Goal: Use online tool/utility

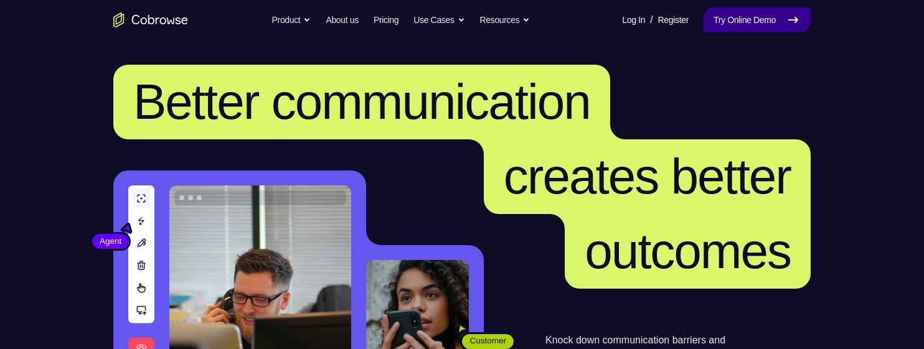
click at [737, 27] on link "Try Online Demo" at bounding box center [756, 19] width 107 height 25
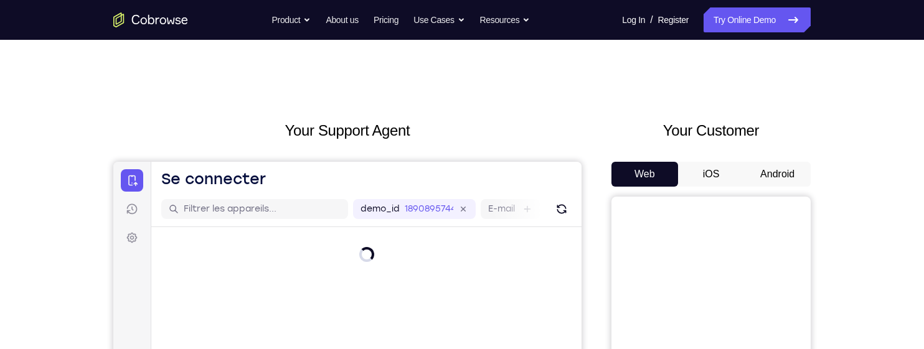
click at [791, 174] on button "Android" at bounding box center [777, 174] width 67 height 25
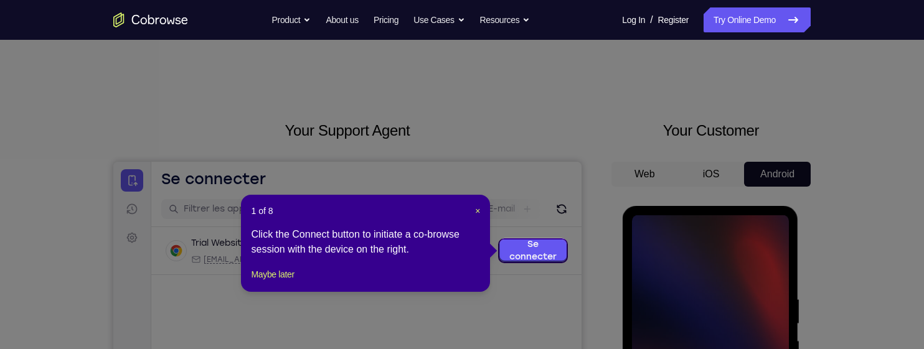
scroll to position [72, 0]
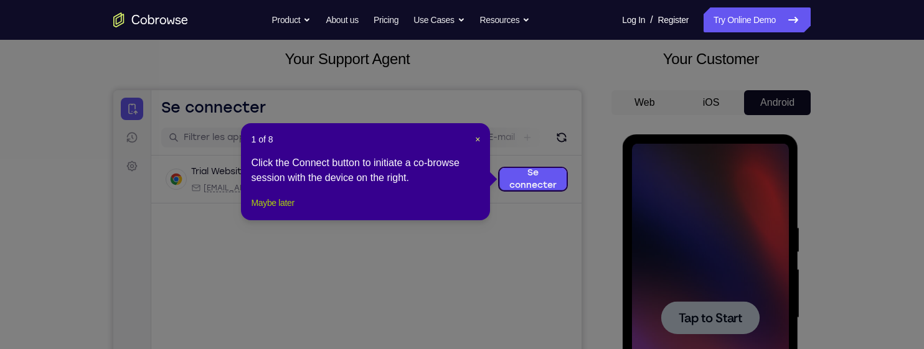
click at [270, 210] on button "Maybe later" at bounding box center [272, 202] width 43 height 15
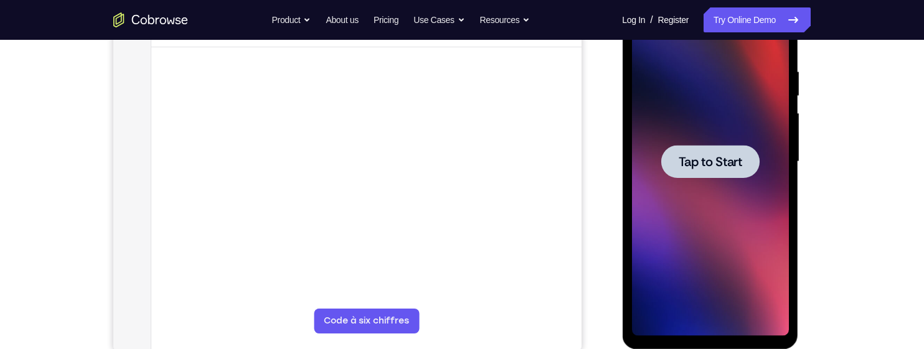
scroll to position [227, 0]
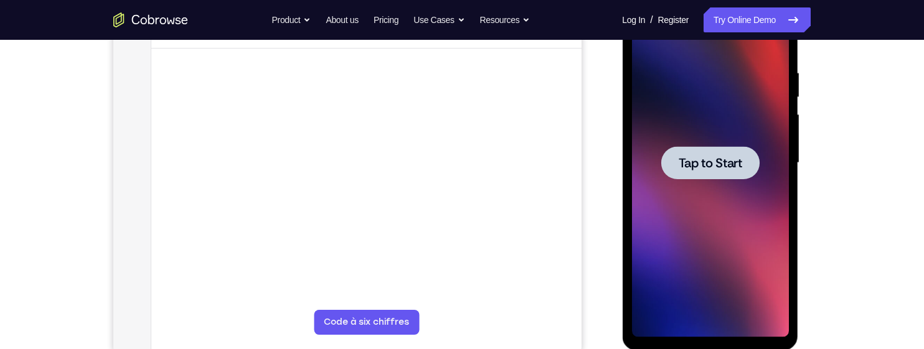
click at [738, 150] on div at bounding box center [709, 162] width 98 height 33
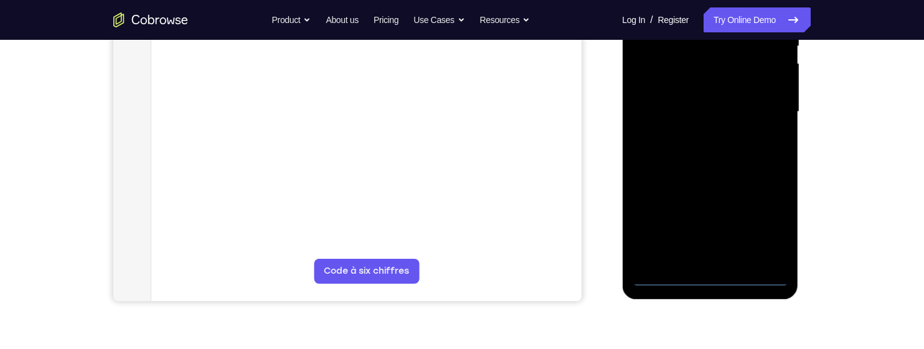
scroll to position [279, 0]
click at [713, 274] on div at bounding box center [709, 111] width 157 height 349
click at [777, 225] on div at bounding box center [709, 111] width 157 height 349
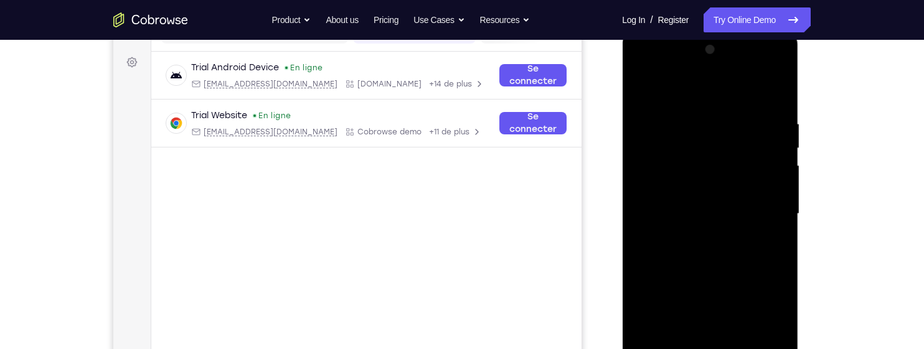
scroll to position [174, 0]
click at [725, 97] on div at bounding box center [709, 215] width 157 height 349
click at [765, 208] on div at bounding box center [709, 215] width 157 height 349
click at [701, 235] on div at bounding box center [709, 215] width 157 height 349
click at [732, 227] on div at bounding box center [709, 215] width 157 height 349
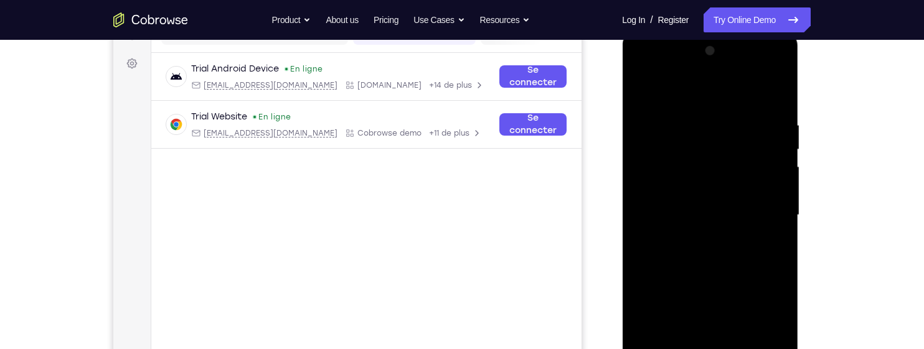
click at [748, 166] on div at bounding box center [709, 215] width 157 height 349
click at [735, 220] on div at bounding box center [709, 215] width 157 height 349
click at [754, 256] on div at bounding box center [709, 215] width 157 height 349
click at [736, 256] on div at bounding box center [709, 215] width 157 height 349
click at [743, 255] on div at bounding box center [709, 215] width 157 height 349
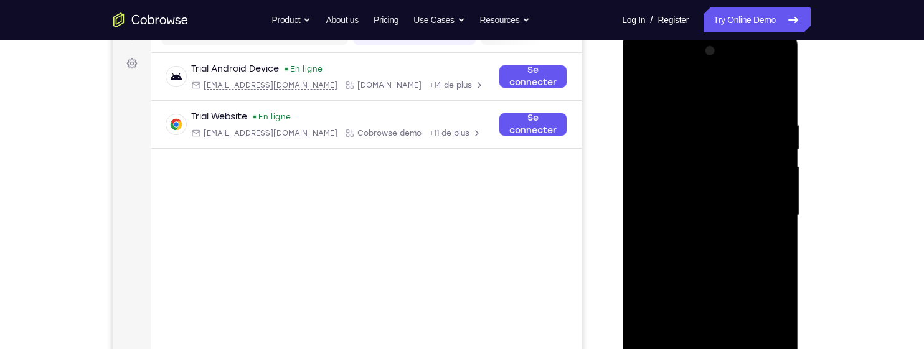
click at [781, 102] on div at bounding box center [709, 215] width 157 height 349
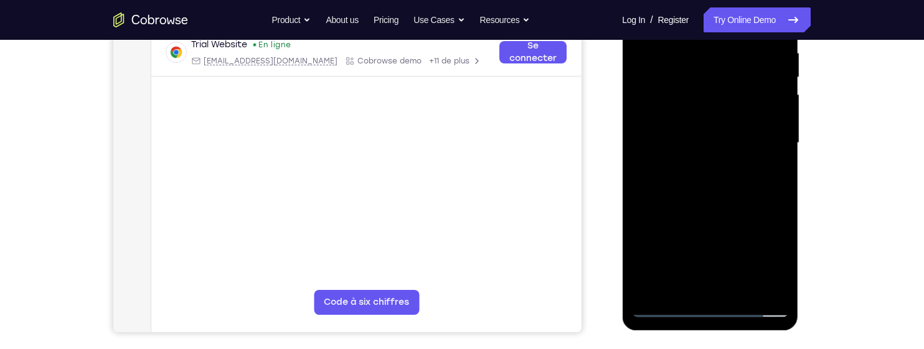
scroll to position [251, 0]
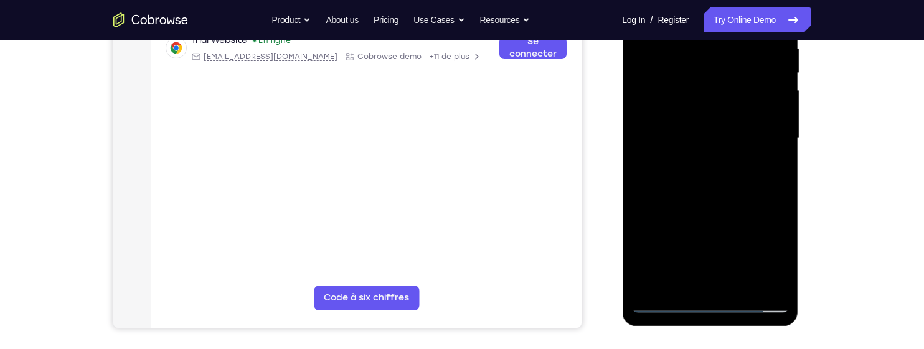
click at [747, 286] on div at bounding box center [709, 139] width 157 height 349
click at [731, 208] on div at bounding box center [709, 139] width 157 height 349
click at [706, 127] on div at bounding box center [709, 139] width 157 height 349
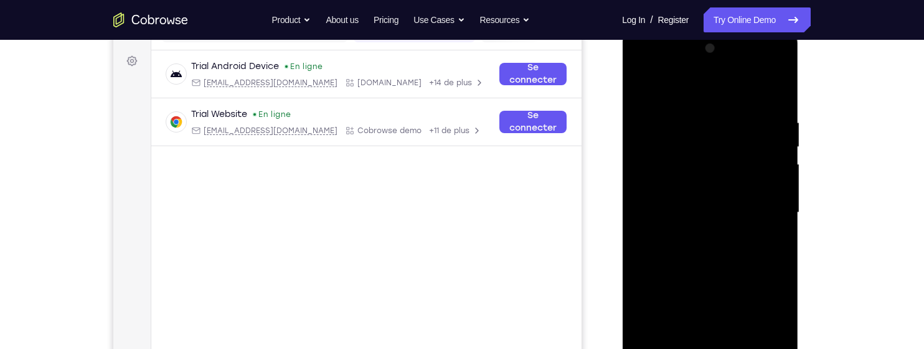
scroll to position [173, 0]
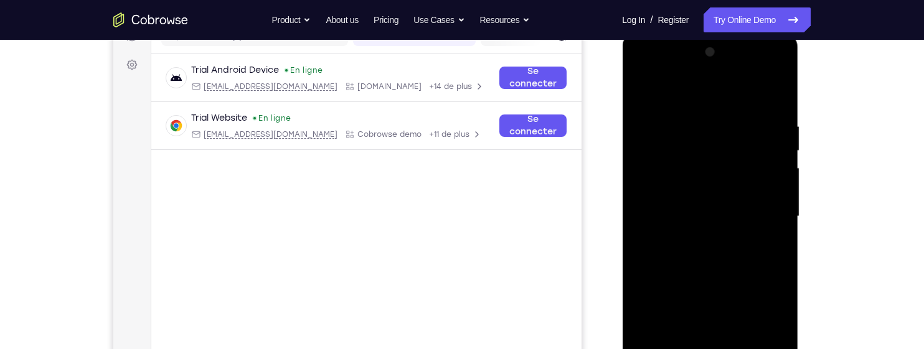
click at [735, 221] on div at bounding box center [709, 216] width 157 height 349
click at [731, 218] on div at bounding box center [709, 216] width 157 height 349
click at [774, 245] on div at bounding box center [709, 216] width 157 height 349
click at [777, 333] on div at bounding box center [709, 216] width 157 height 349
click at [775, 252] on div at bounding box center [709, 216] width 157 height 349
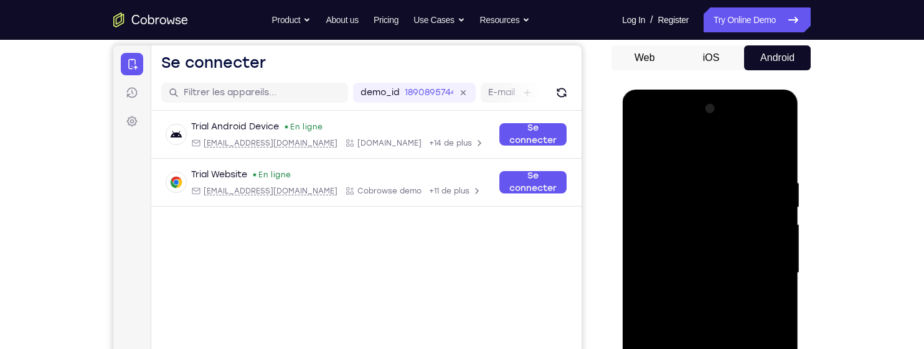
scroll to position [97, 0]
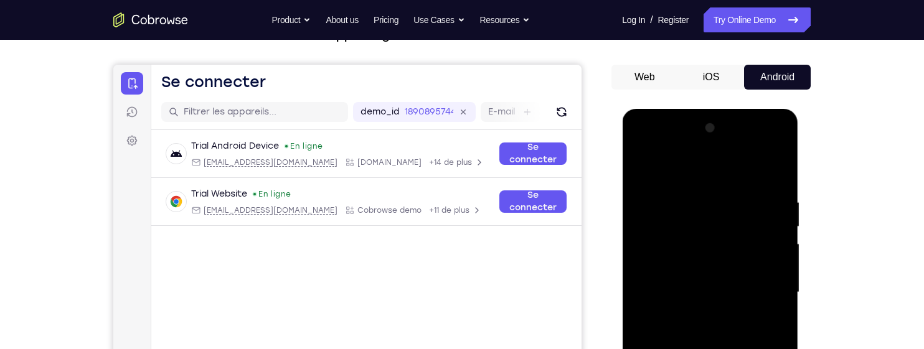
click at [716, 231] on div at bounding box center [709, 292] width 157 height 349
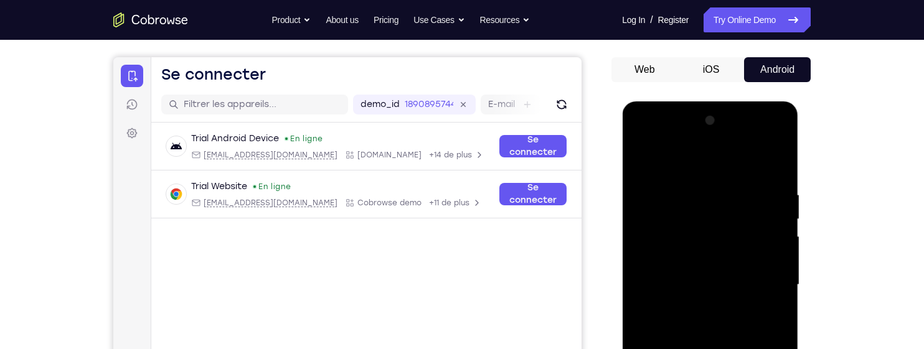
scroll to position [107, 0]
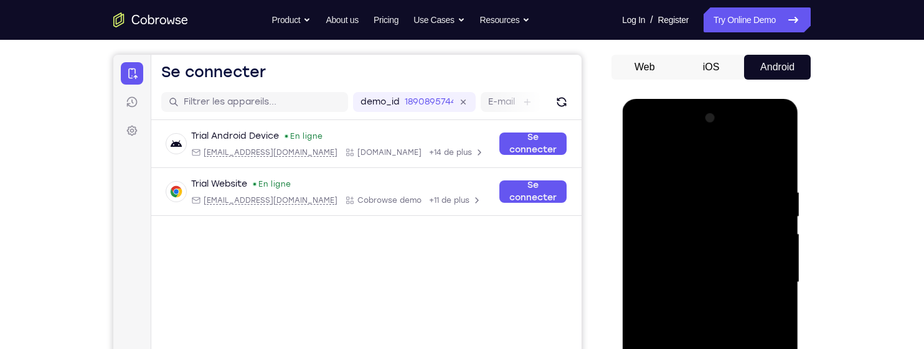
click at [766, 285] on div at bounding box center [709, 282] width 157 height 349
click at [769, 279] on div at bounding box center [709, 282] width 157 height 349
click at [781, 281] on div at bounding box center [709, 282] width 157 height 349
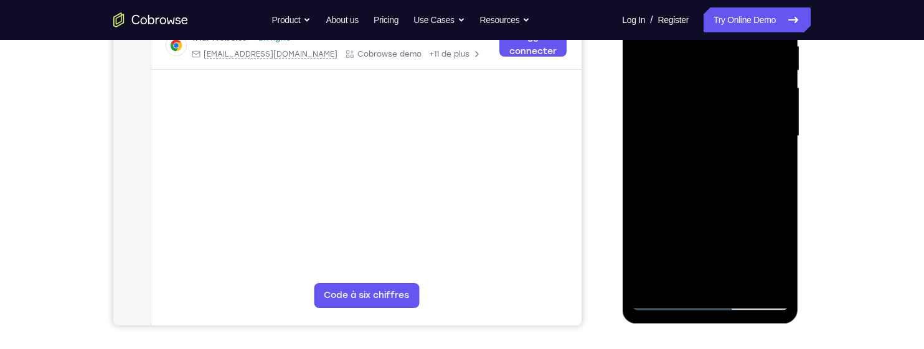
scroll to position [271, 0]
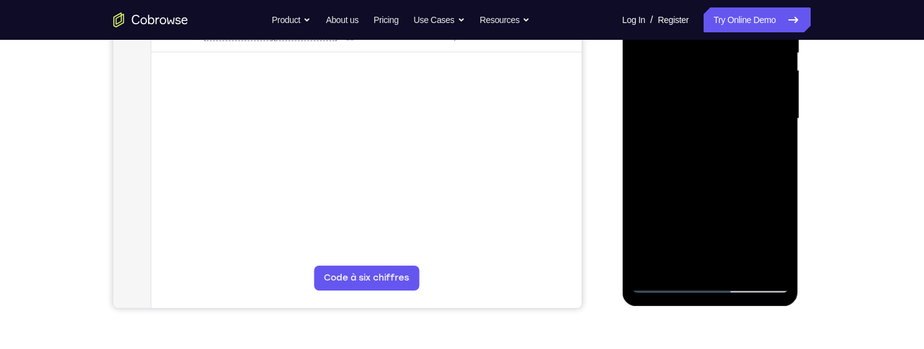
click at [744, 265] on div at bounding box center [709, 119] width 157 height 349
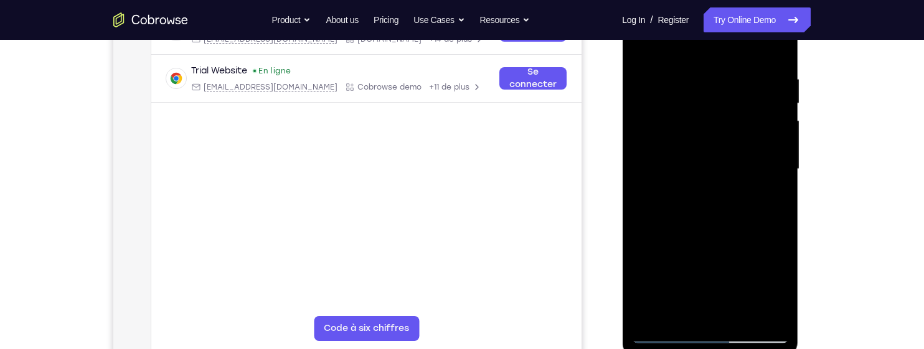
scroll to position [217, 0]
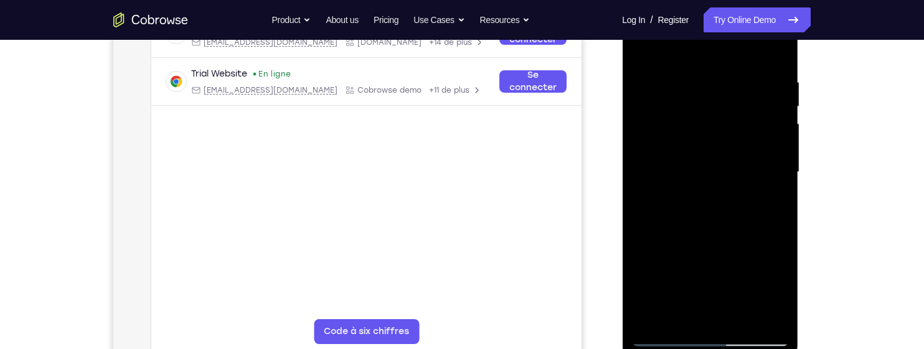
click at [747, 240] on div at bounding box center [709, 172] width 157 height 349
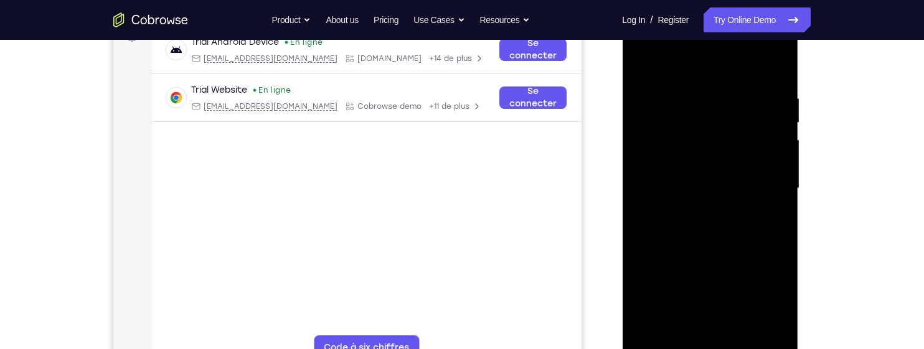
scroll to position [199, 0]
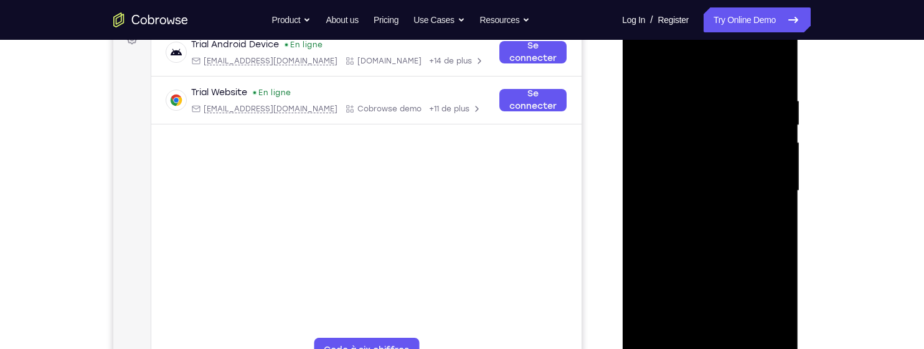
click at [637, 71] on div at bounding box center [709, 191] width 157 height 349
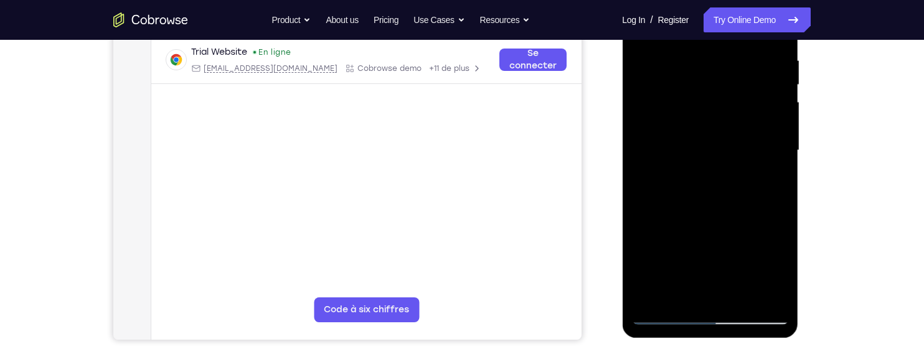
scroll to position [237, 0]
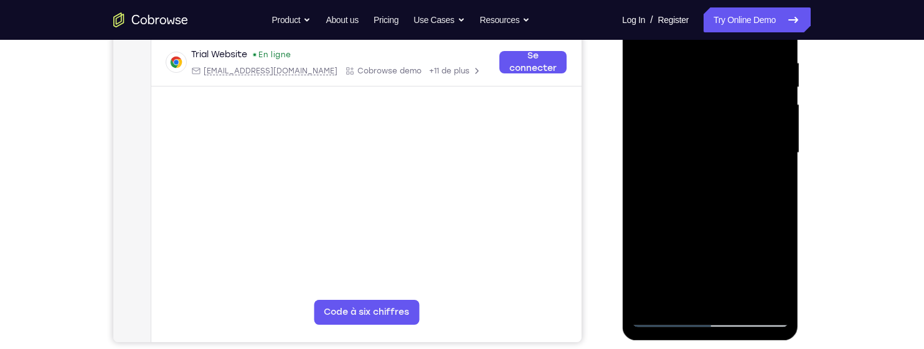
click at [723, 228] on div at bounding box center [709, 153] width 157 height 349
click at [692, 289] on div at bounding box center [709, 153] width 157 height 349
click at [768, 177] on div at bounding box center [709, 153] width 157 height 349
click at [781, 268] on div at bounding box center [709, 153] width 157 height 349
click at [766, 182] on div at bounding box center [709, 153] width 157 height 349
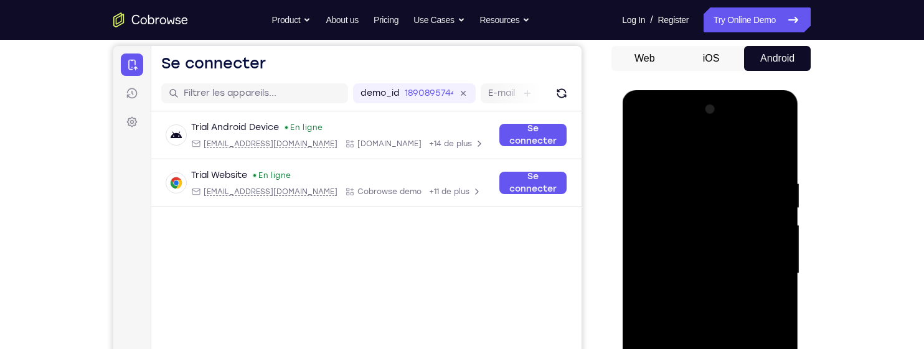
scroll to position [114, 0]
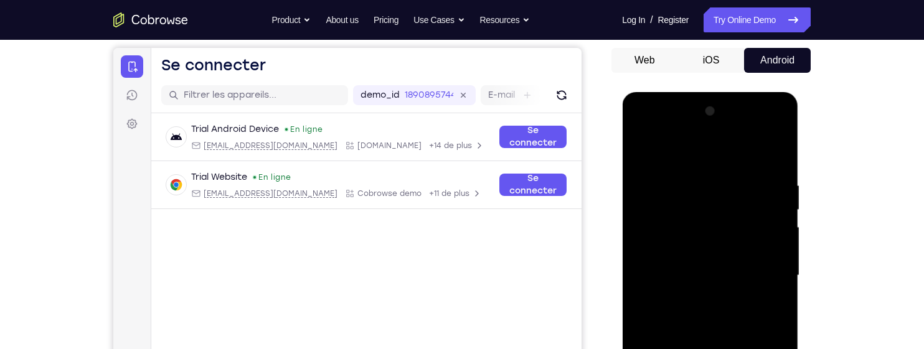
click at [644, 154] on div at bounding box center [709, 275] width 157 height 349
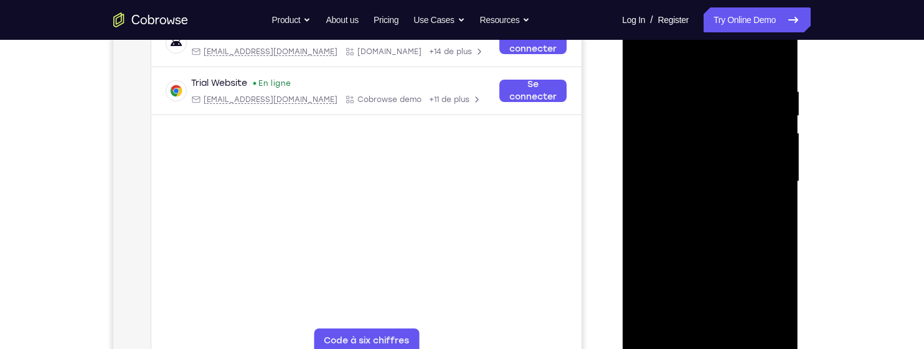
scroll to position [209, 0]
click at [705, 278] on div at bounding box center [709, 181] width 157 height 349
click at [749, 245] on div at bounding box center [709, 181] width 157 height 349
click at [756, 240] on div at bounding box center [709, 181] width 157 height 349
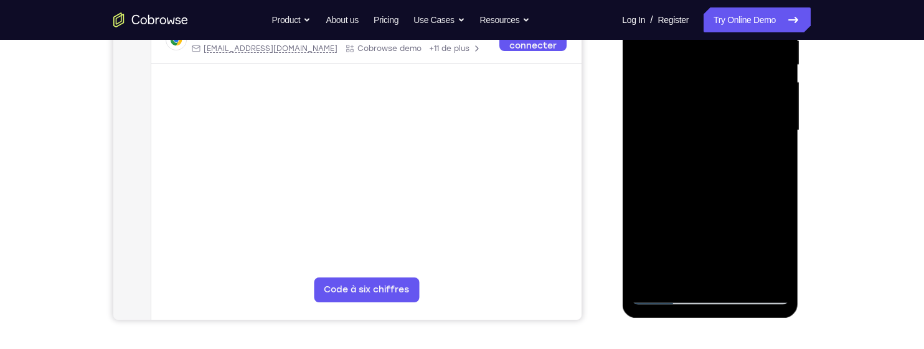
scroll to position [260, 0]
click at [772, 160] on div at bounding box center [709, 130] width 157 height 349
click at [700, 75] on div at bounding box center [709, 130] width 157 height 349
click at [737, 173] on div at bounding box center [709, 130] width 157 height 349
click at [748, 176] on div at bounding box center [709, 130] width 157 height 349
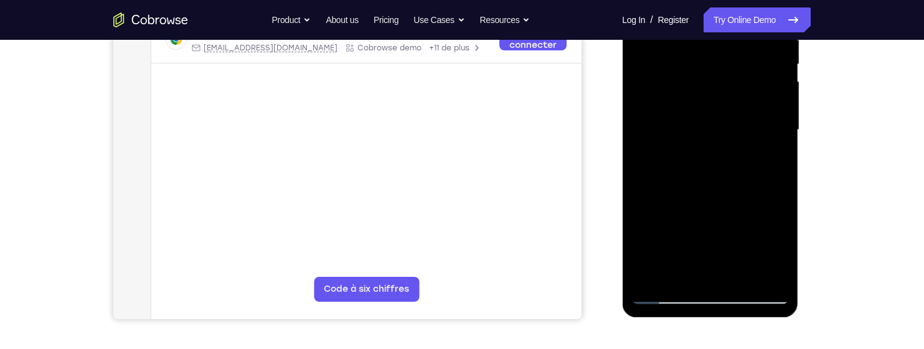
click at [771, 159] on div at bounding box center [709, 130] width 157 height 349
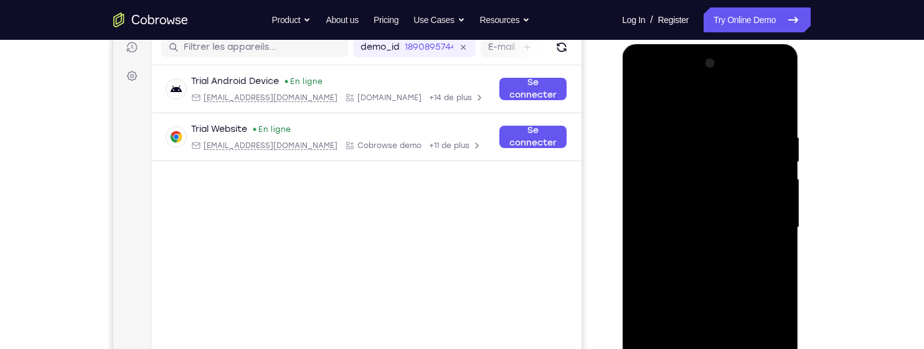
scroll to position [161, 0]
click at [706, 131] on div at bounding box center [709, 228] width 157 height 349
click at [704, 240] on div at bounding box center [709, 228] width 157 height 349
click at [767, 256] on div at bounding box center [709, 228] width 157 height 349
click at [645, 99] on div at bounding box center [709, 228] width 157 height 349
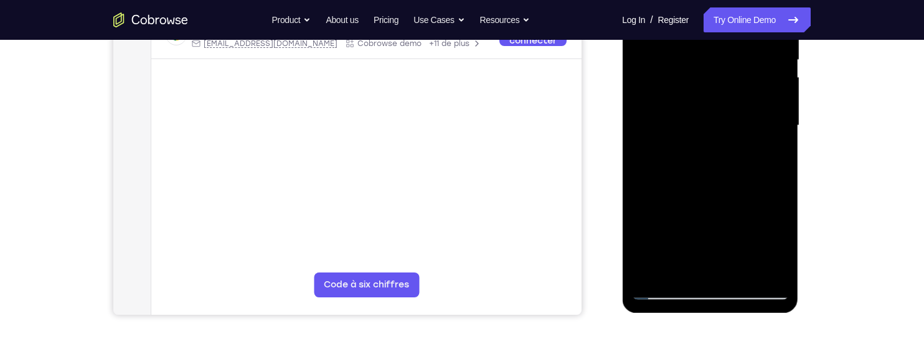
scroll to position [272, 0]
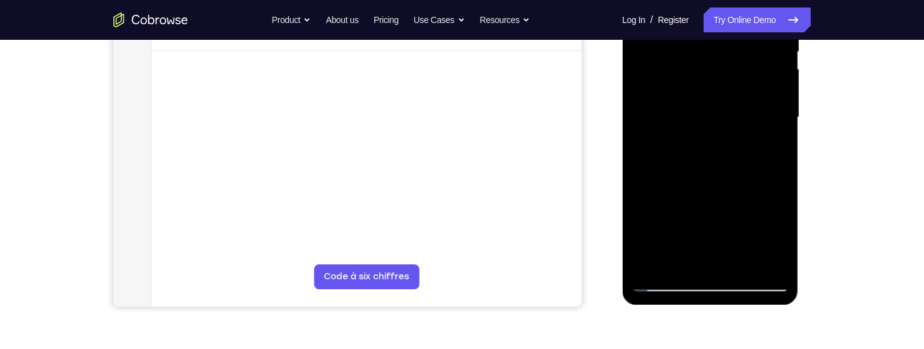
click at [727, 215] on div at bounding box center [709, 117] width 157 height 349
click at [703, 221] on div at bounding box center [709, 117] width 157 height 349
click at [697, 221] on div at bounding box center [709, 117] width 157 height 349
click at [692, 204] on div at bounding box center [709, 117] width 157 height 349
click at [698, 214] on div at bounding box center [709, 117] width 157 height 349
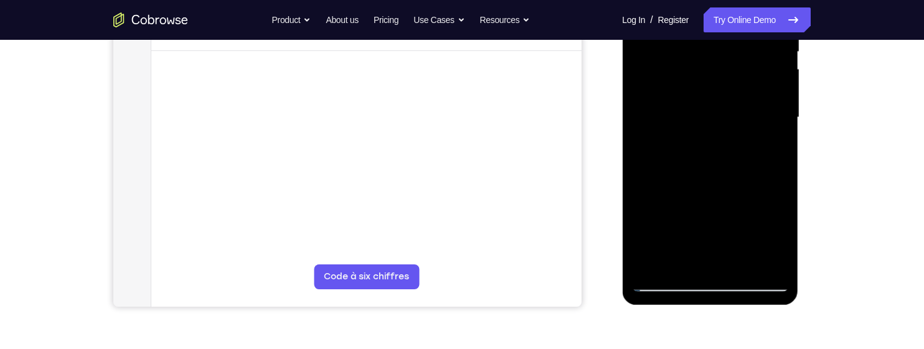
click at [701, 214] on div at bounding box center [709, 117] width 157 height 349
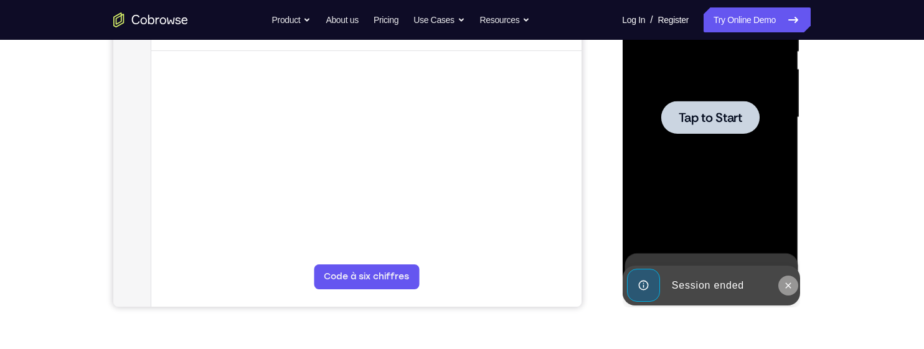
click at [784, 283] on icon at bounding box center [787, 286] width 10 height 10
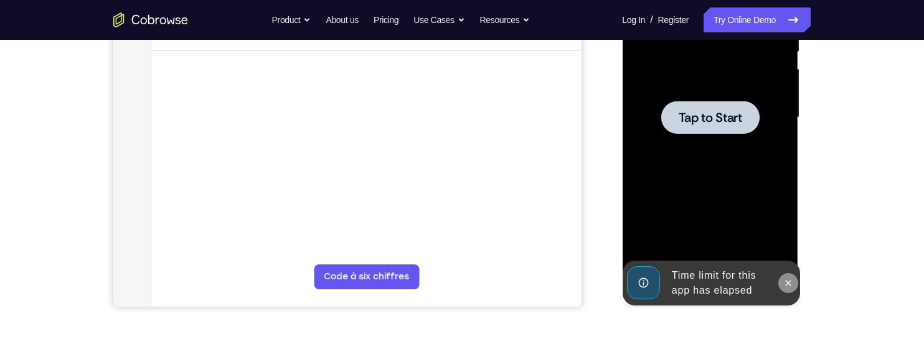
click at [788, 278] on icon at bounding box center [787, 283] width 10 height 10
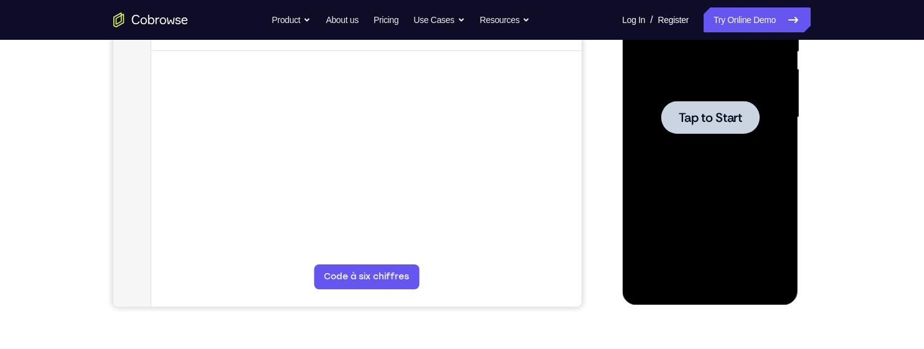
click at [738, 105] on div at bounding box center [709, 117] width 98 height 33
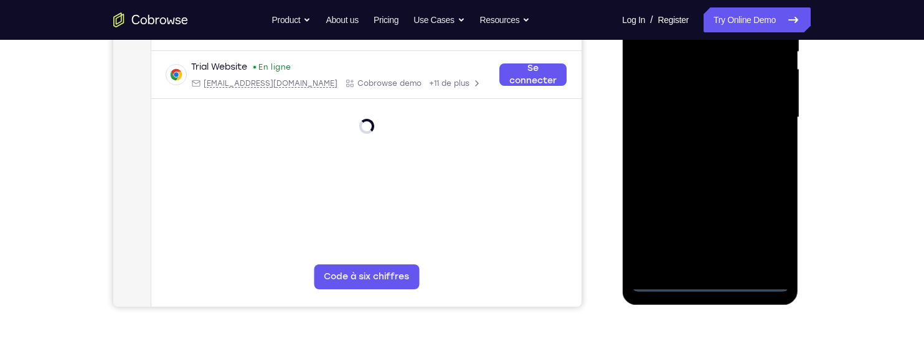
click at [705, 286] on div at bounding box center [709, 117] width 157 height 349
click at [765, 222] on div at bounding box center [709, 117] width 157 height 349
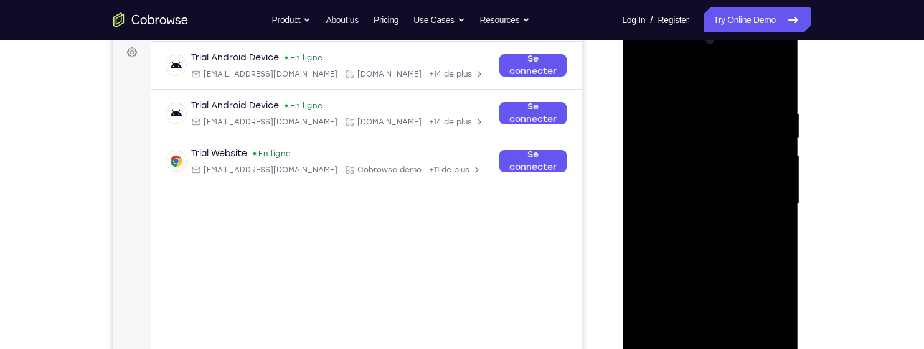
scroll to position [185, 0]
click at [717, 87] on div at bounding box center [709, 204] width 157 height 349
click at [762, 200] on div at bounding box center [709, 204] width 157 height 349
click at [688, 226] on div at bounding box center [709, 204] width 157 height 349
click at [731, 225] on div at bounding box center [709, 204] width 157 height 349
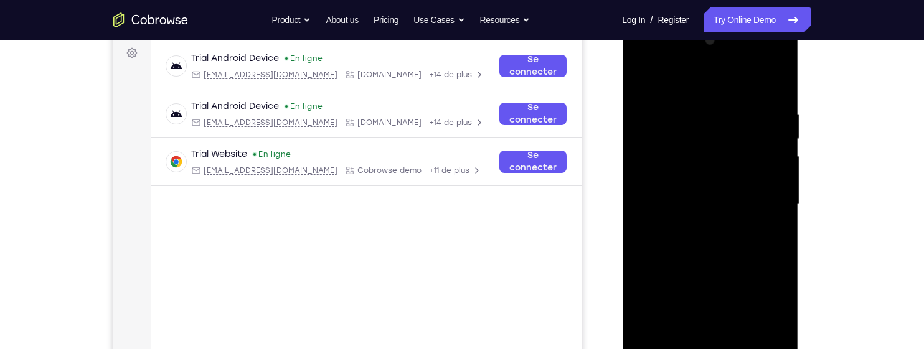
click at [718, 151] on div at bounding box center [709, 204] width 157 height 349
click at [744, 196] on div at bounding box center [709, 204] width 157 height 349
click at [739, 202] on div at bounding box center [709, 204] width 157 height 349
click at [665, 248] on div at bounding box center [709, 204] width 157 height 349
click at [769, 82] on div at bounding box center [709, 204] width 157 height 349
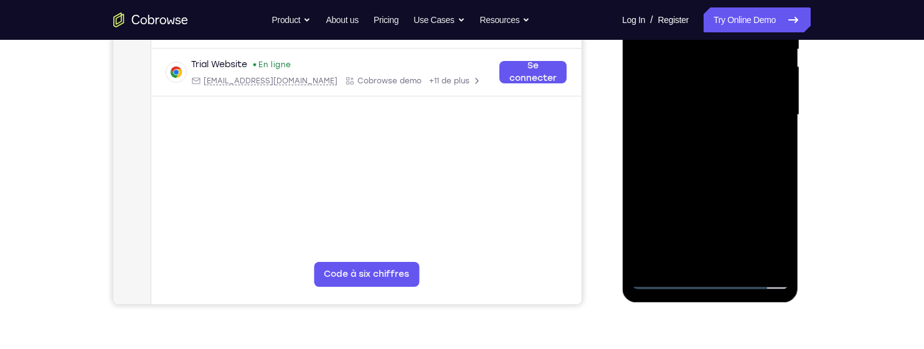
scroll to position [278, 0]
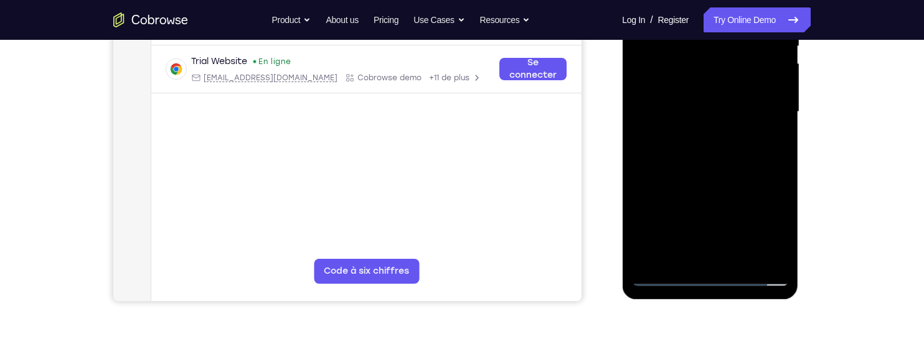
click at [743, 259] on div at bounding box center [709, 112] width 157 height 349
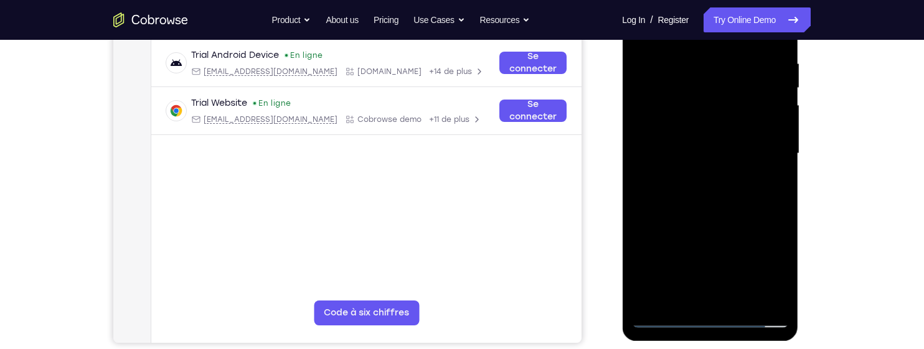
scroll to position [237, 0]
click at [741, 217] on div at bounding box center [709, 153] width 157 height 349
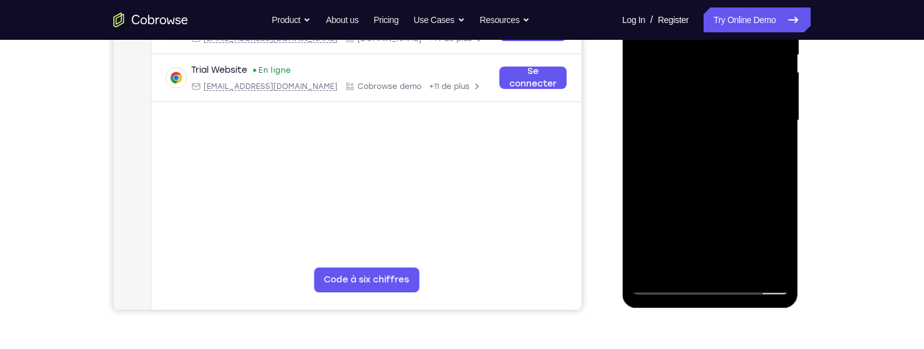
scroll to position [271, 0]
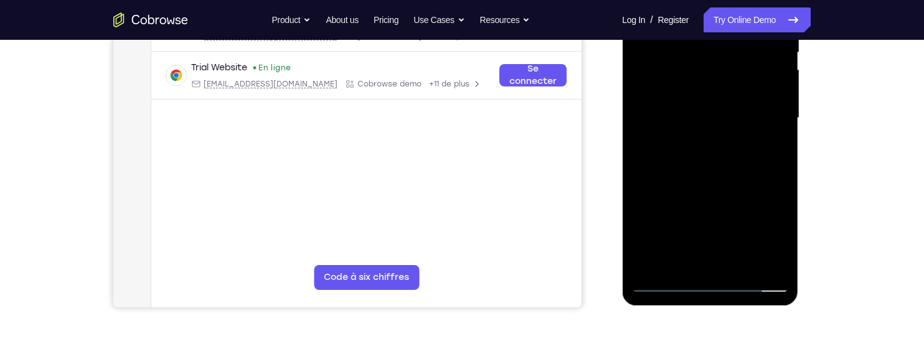
click at [715, 205] on div at bounding box center [709, 118] width 157 height 349
click at [693, 220] on div at bounding box center [709, 118] width 157 height 349
click at [699, 214] on div at bounding box center [709, 118] width 157 height 349
click at [779, 144] on div at bounding box center [709, 118] width 157 height 349
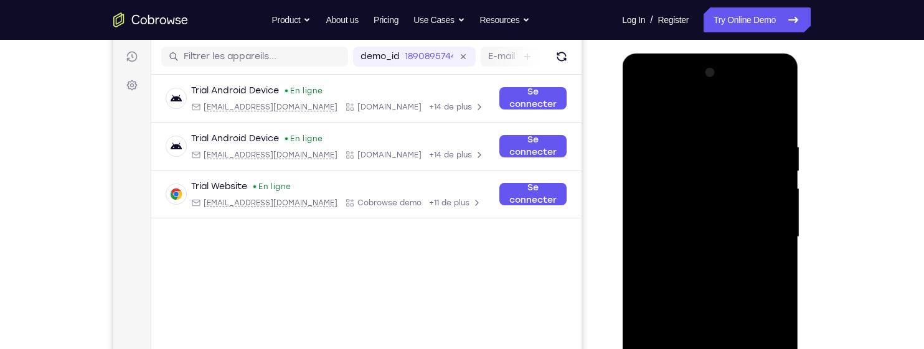
scroll to position [152, 0]
click at [645, 115] on div at bounding box center [709, 237] width 157 height 349
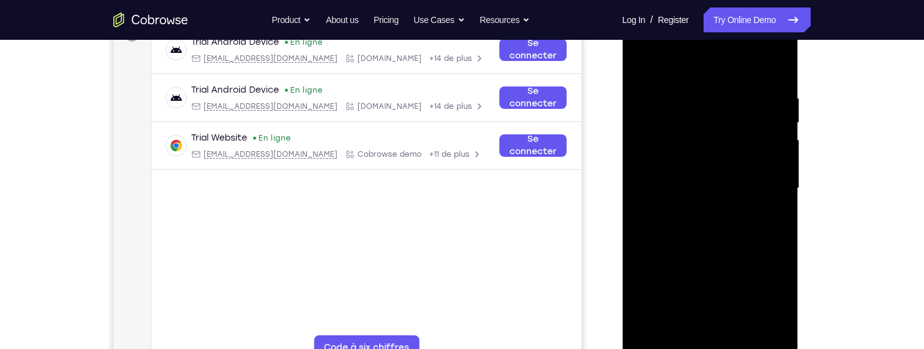
scroll to position [205, 0]
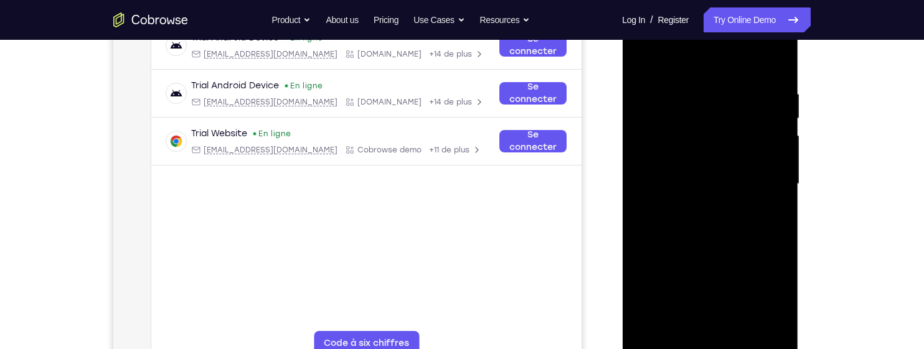
click at [644, 55] on div at bounding box center [709, 184] width 157 height 349
click at [778, 76] on div at bounding box center [709, 184] width 157 height 349
click at [778, 56] on div at bounding box center [709, 184] width 157 height 349
click at [715, 98] on div at bounding box center [709, 184] width 157 height 349
click at [680, 87] on div at bounding box center [709, 184] width 157 height 349
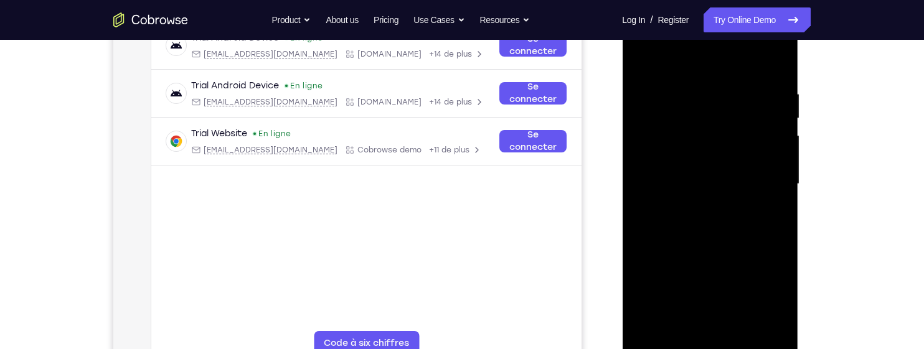
click at [740, 335] on div at bounding box center [709, 184] width 157 height 349
click at [730, 228] on div at bounding box center [709, 184] width 157 height 349
click at [634, 63] on div at bounding box center [709, 184] width 157 height 349
click at [640, 63] on div at bounding box center [709, 184] width 157 height 349
click at [697, 87] on div at bounding box center [709, 184] width 157 height 349
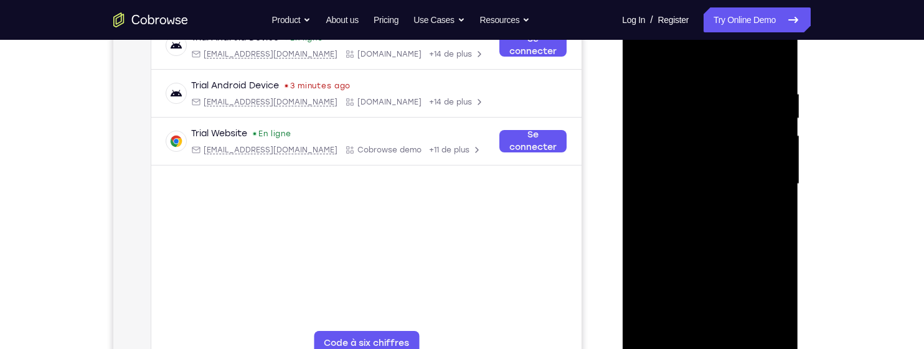
click at [769, 66] on div at bounding box center [709, 184] width 157 height 349
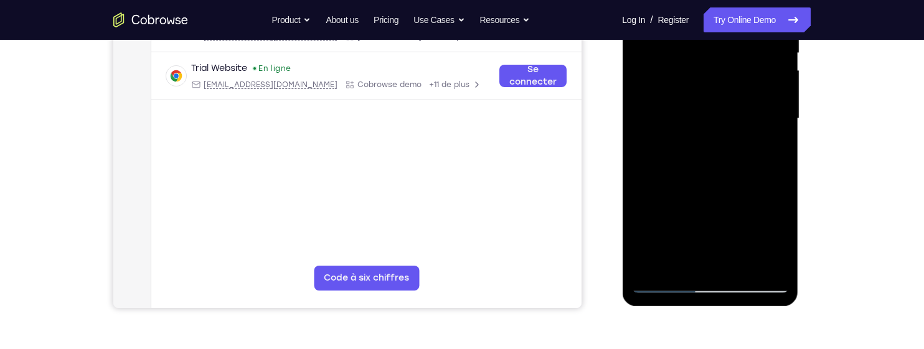
scroll to position [286, 0]
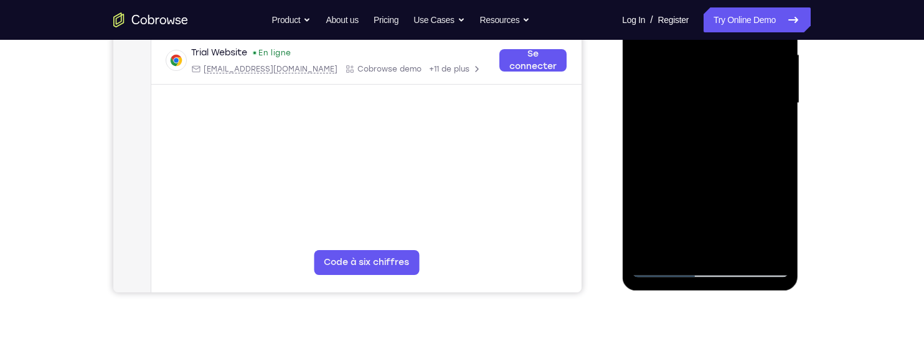
click at [678, 250] on div at bounding box center [709, 103] width 157 height 349
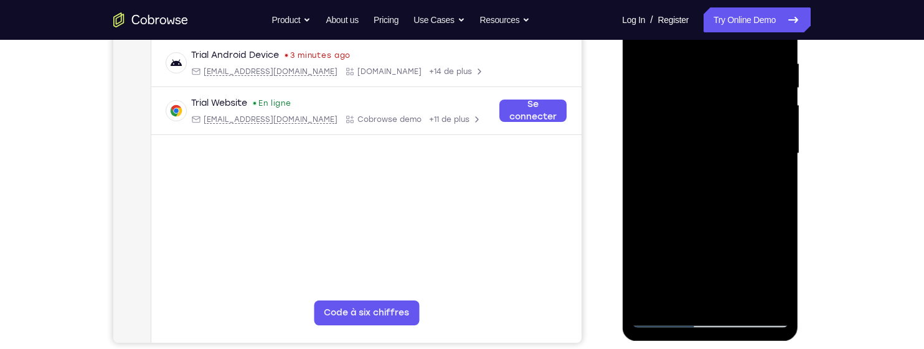
scroll to position [192, 0]
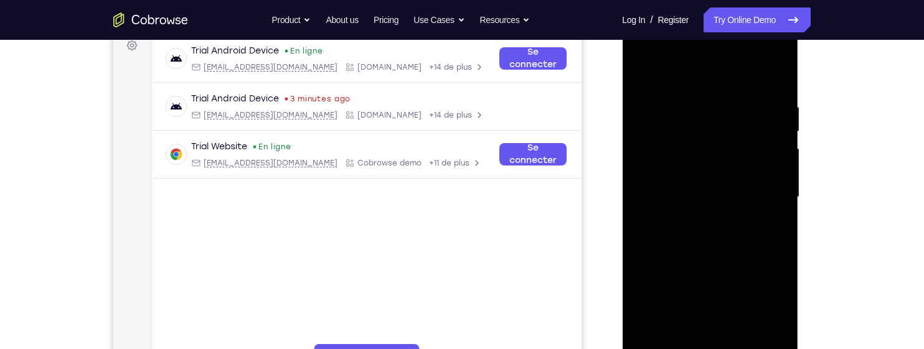
click at [748, 67] on div at bounding box center [709, 197] width 157 height 349
click at [738, 96] on div at bounding box center [709, 197] width 157 height 349
click at [746, 110] on div at bounding box center [709, 197] width 157 height 349
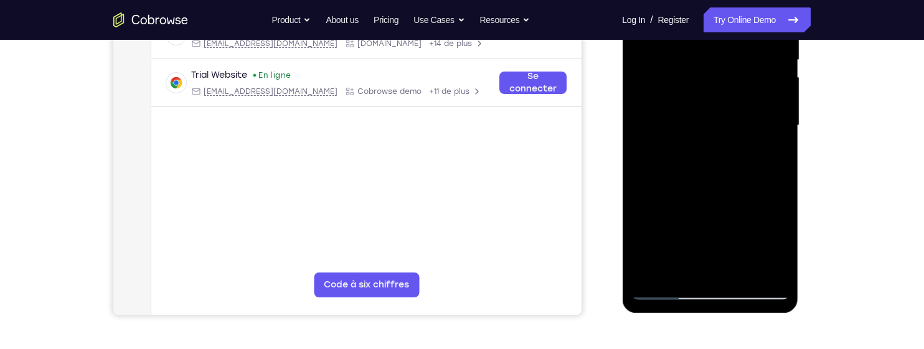
scroll to position [265, 0]
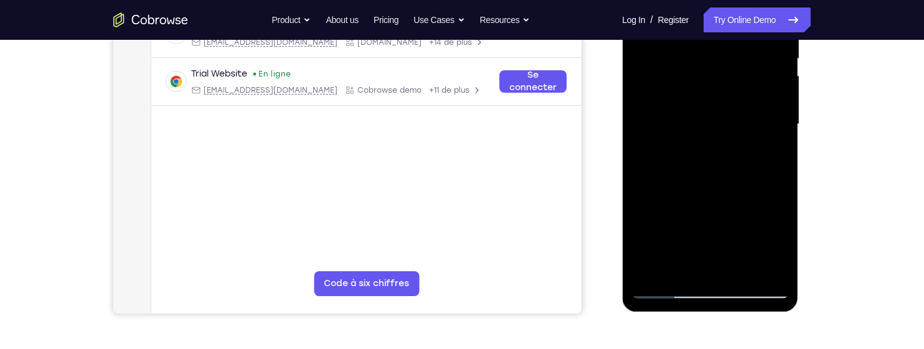
click at [767, 147] on div at bounding box center [709, 124] width 157 height 349
click at [769, 271] on div at bounding box center [709, 124] width 157 height 349
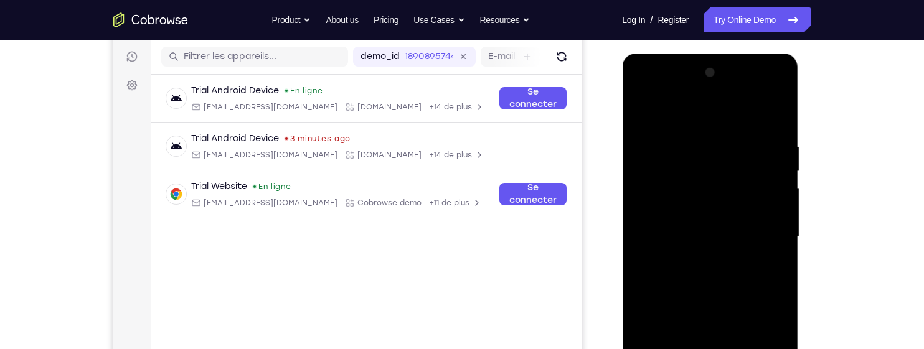
scroll to position [120, 0]
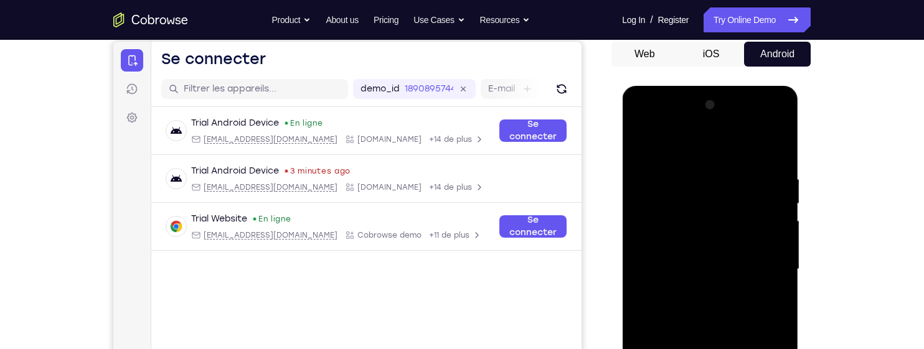
click at [642, 146] on div at bounding box center [709, 269] width 157 height 349
click at [642, 140] on div at bounding box center [709, 269] width 157 height 349
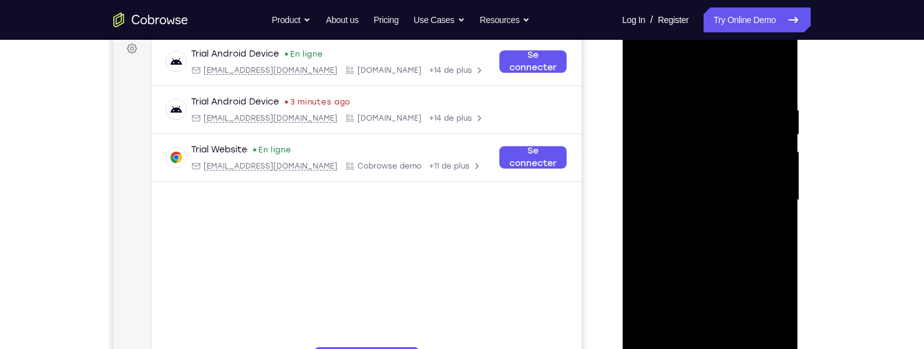
scroll to position [190, 0]
click at [688, 103] on div at bounding box center [709, 199] width 157 height 349
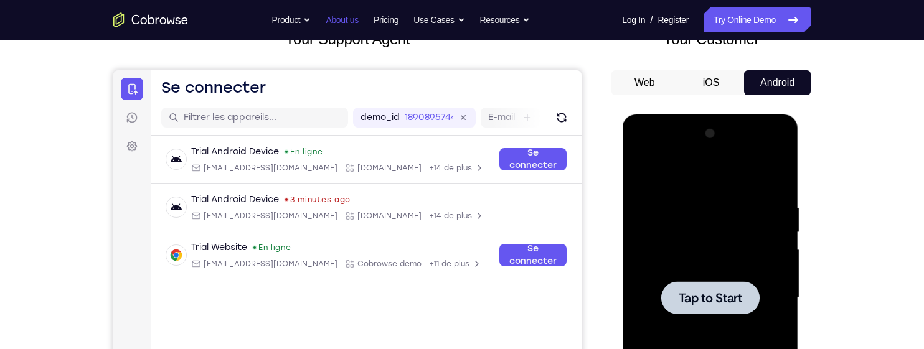
scroll to position [0, 0]
